Goal: Task Accomplishment & Management: Use online tool/utility

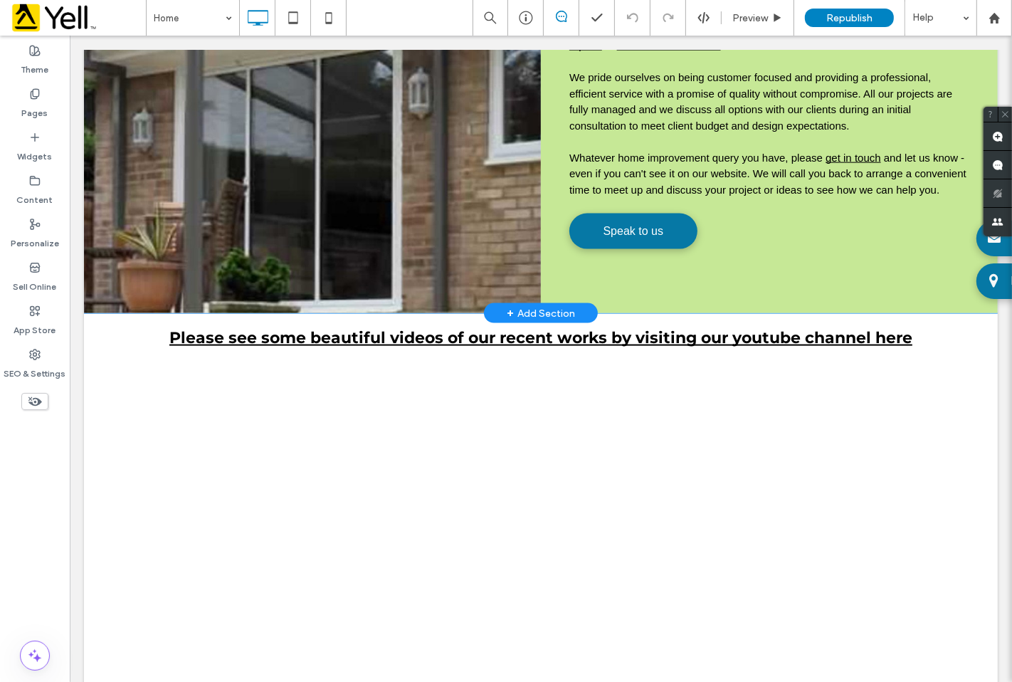
scroll to position [1344, 0]
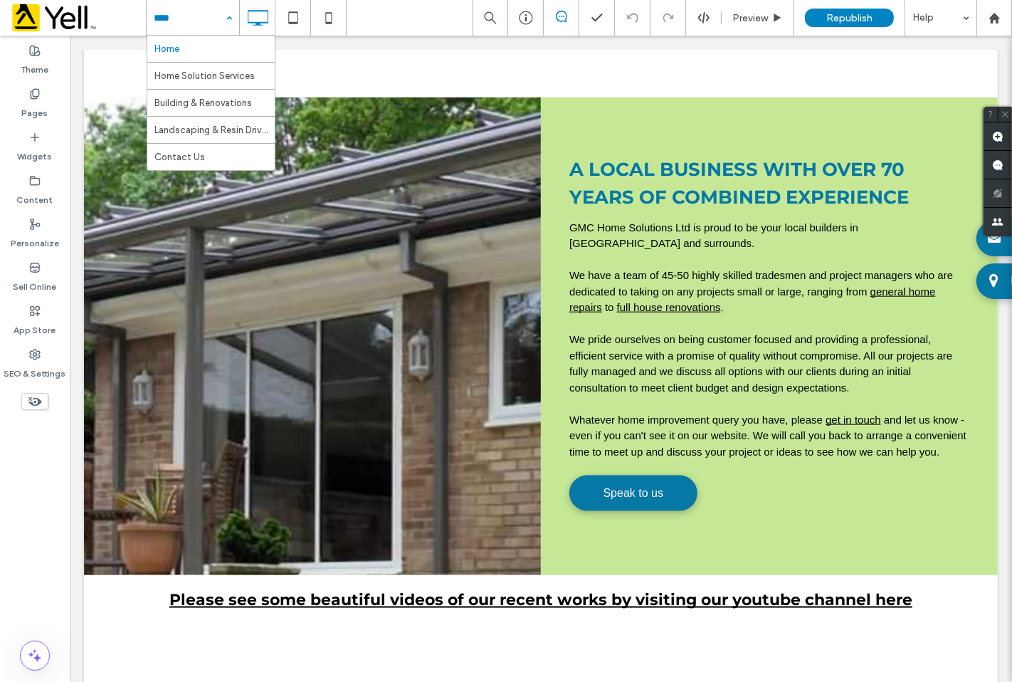
click at [194, 19] on input at bounding box center [189, 18] width 71 height 36
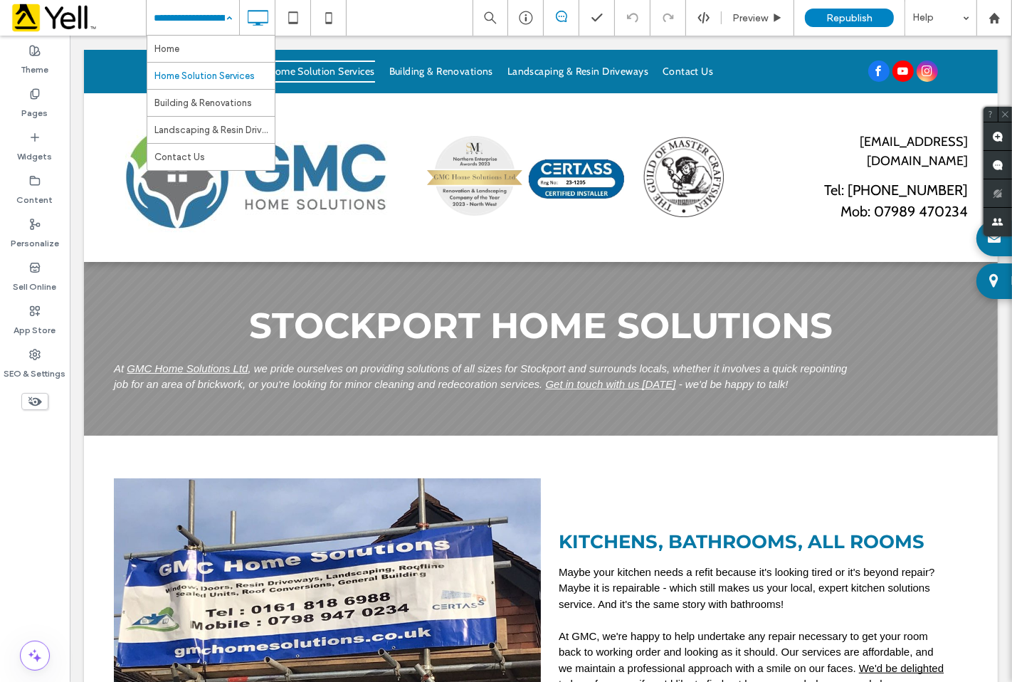
click at [211, 18] on input at bounding box center [189, 18] width 71 height 36
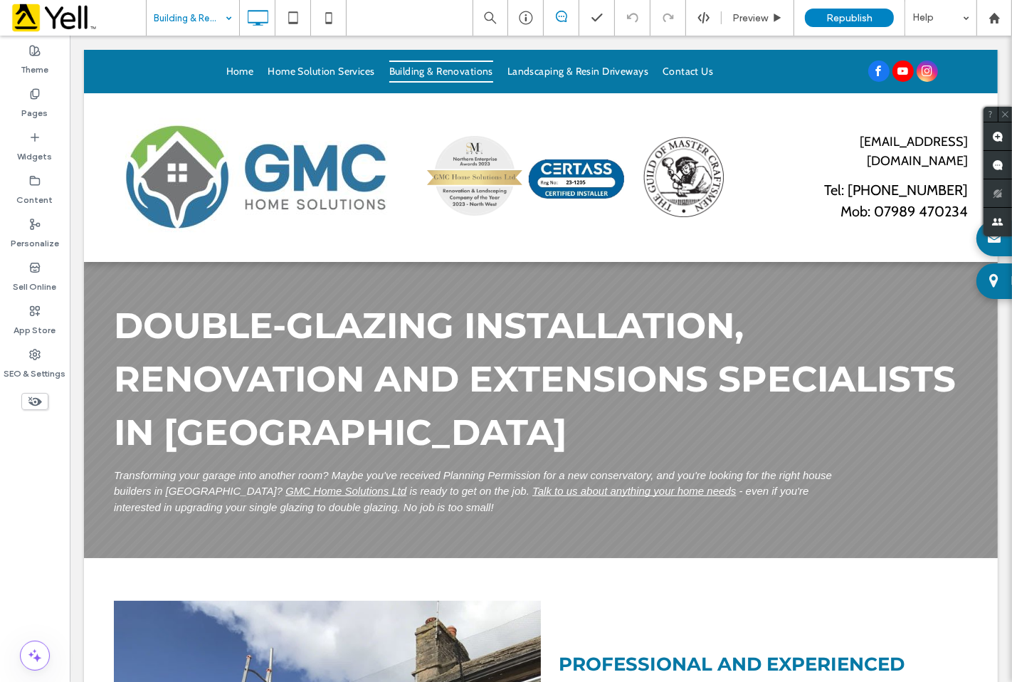
click at [216, 16] on input at bounding box center [189, 18] width 71 height 36
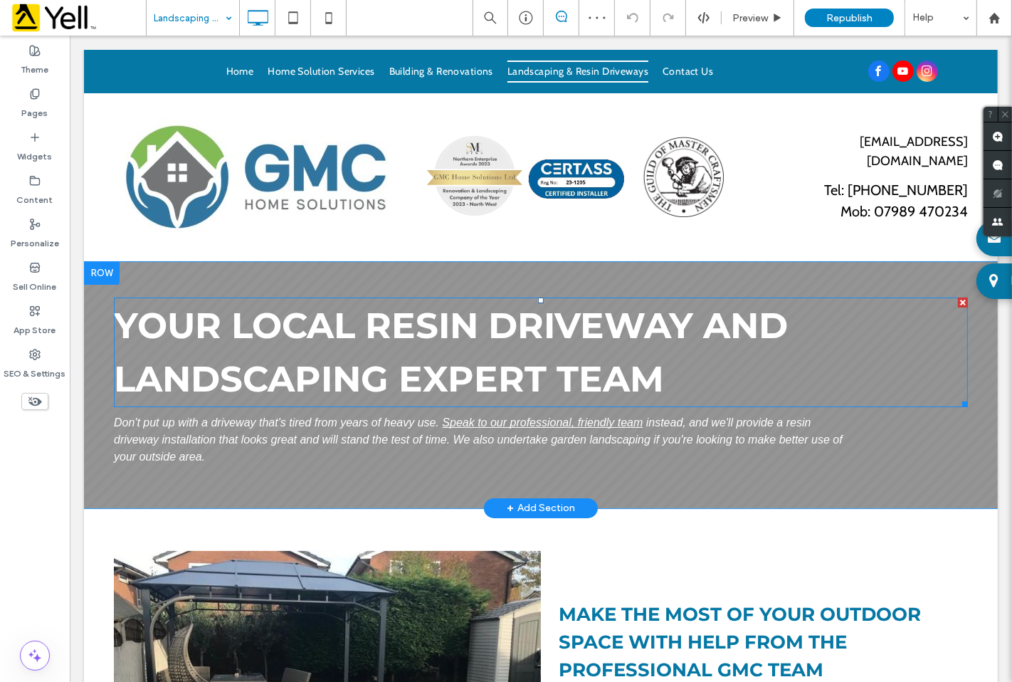
click at [535, 337] on span "your local resin driveway and landscaping expert team" at bounding box center [450, 352] width 674 height 97
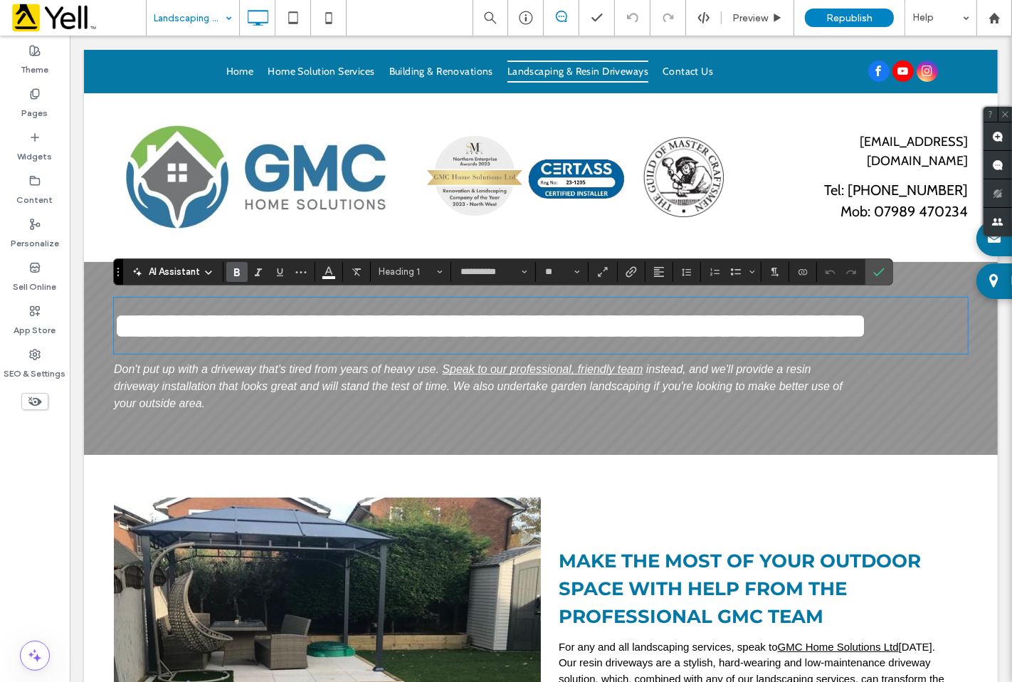
click at [939, 455] on div "**********" at bounding box center [540, 358] width 914 height 193
click at [667, 412] on p "Don't put up with a driveway that's tired from years of heavy use. Speak to our…" at bounding box center [485, 386] width 744 height 51
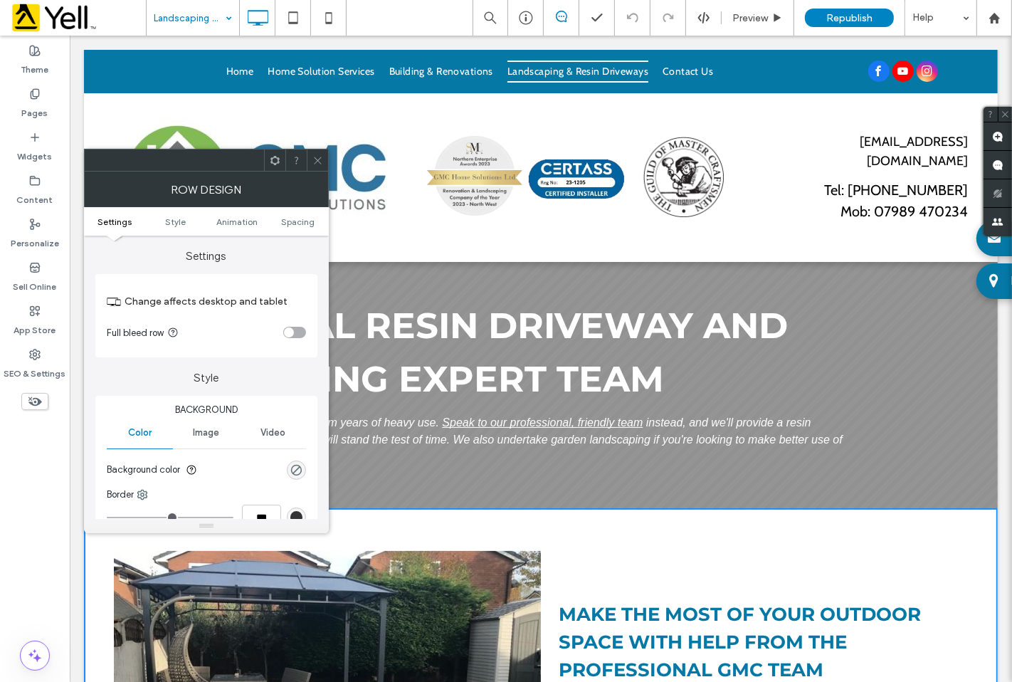
click at [317, 155] on icon at bounding box center [317, 160] width 11 height 11
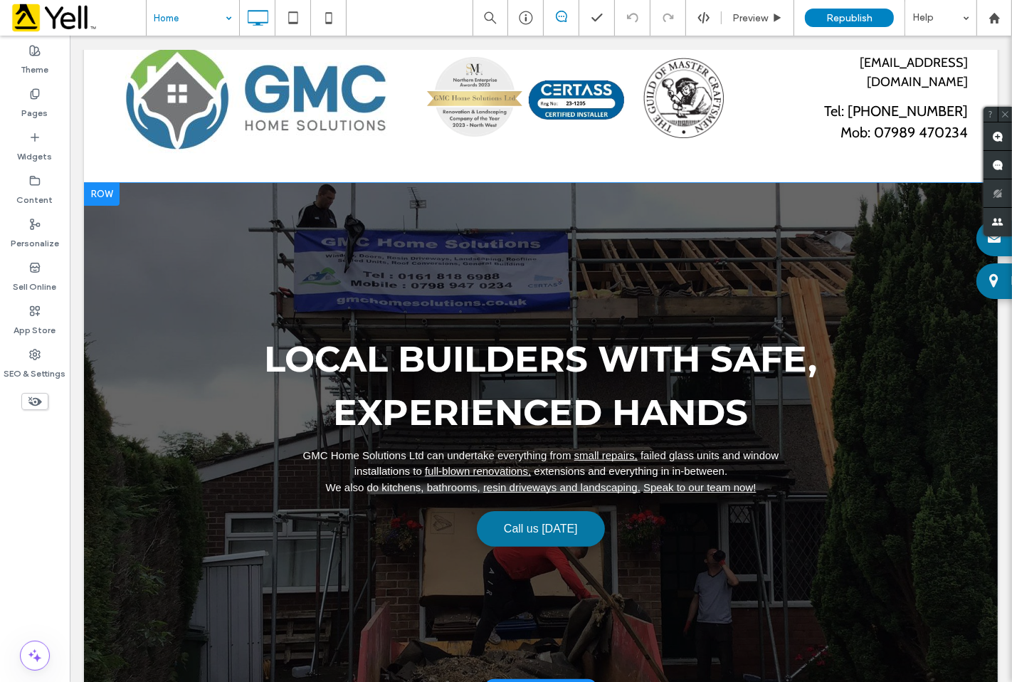
scroll to position [158, 0]
